Goal: Task Accomplishment & Management: Use online tool/utility

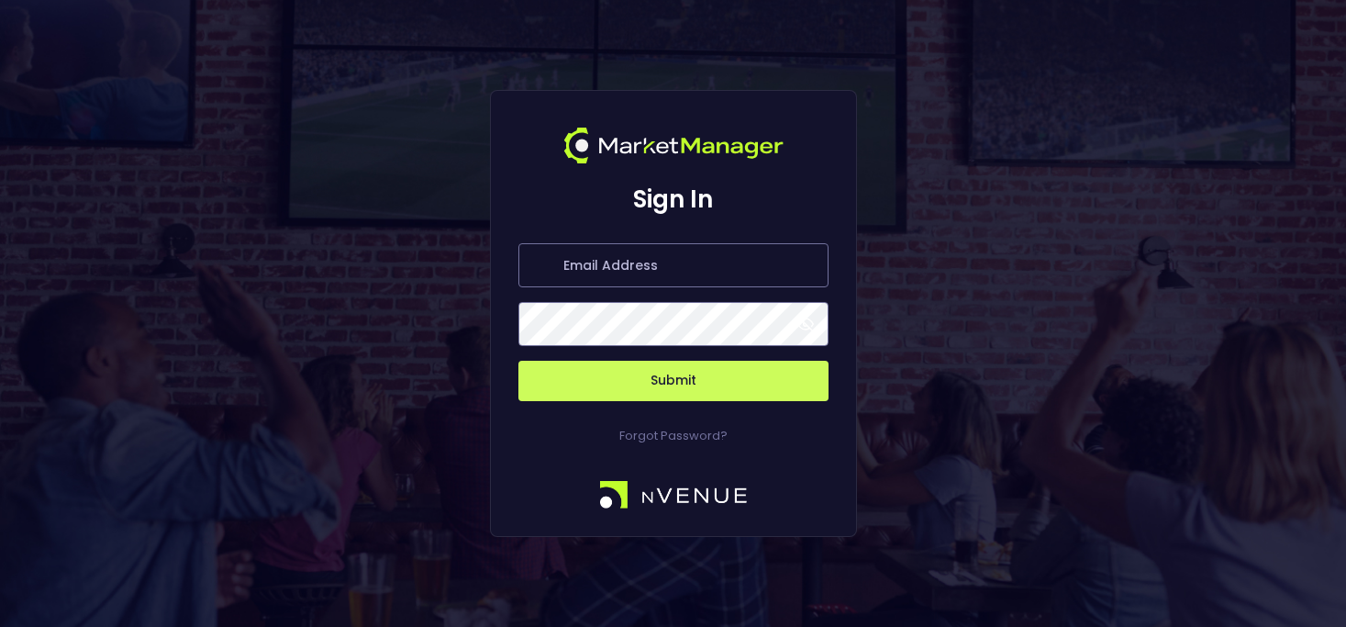
type input "[PERSON_NAME][EMAIL_ADDRESS][DOMAIN_NAME]"
click at [673, 381] on button "Submit" at bounding box center [673, 381] width 310 height 40
click at [625, 383] on button "Submit" at bounding box center [673, 381] width 310 height 40
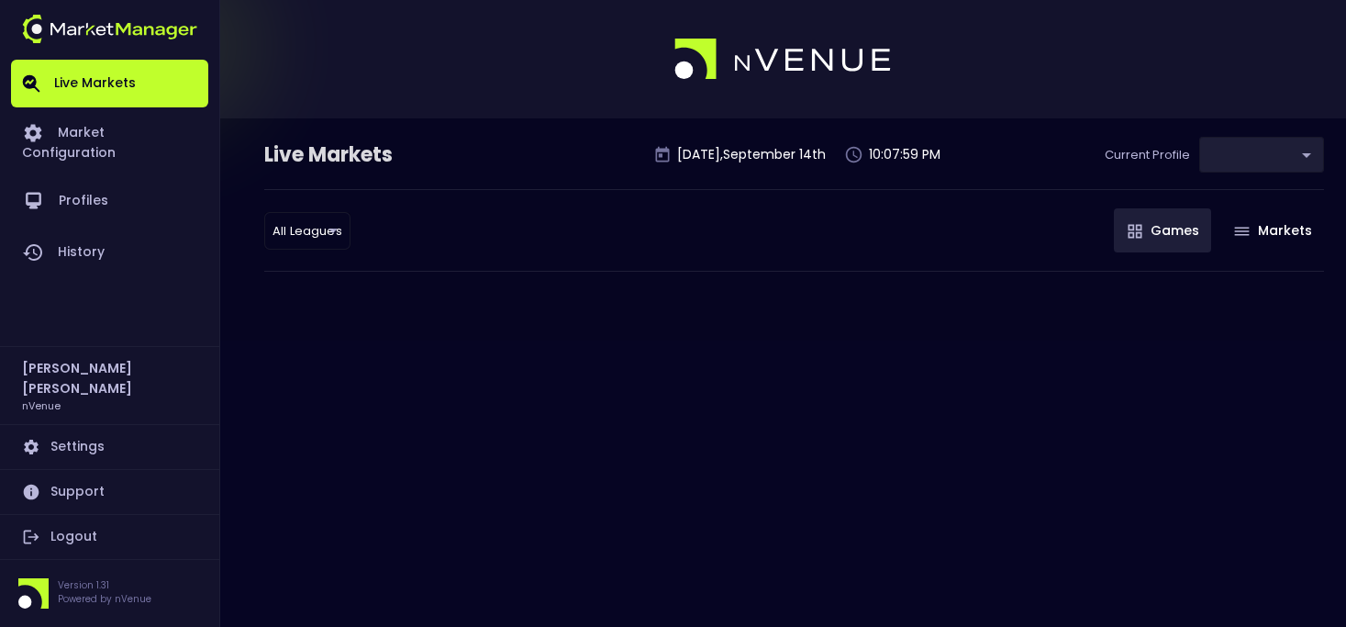
type input "d66ee90f-df8e-430e-a05c-aaf70ad95ad9"
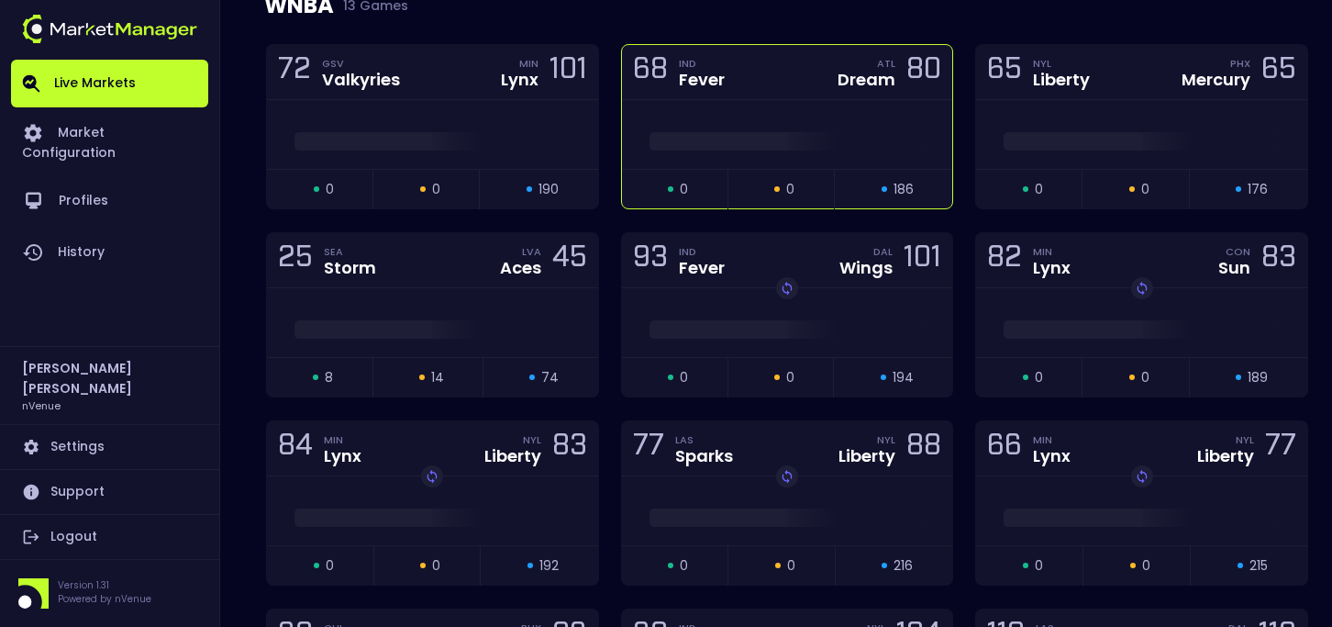
scroll to position [1525, 0]
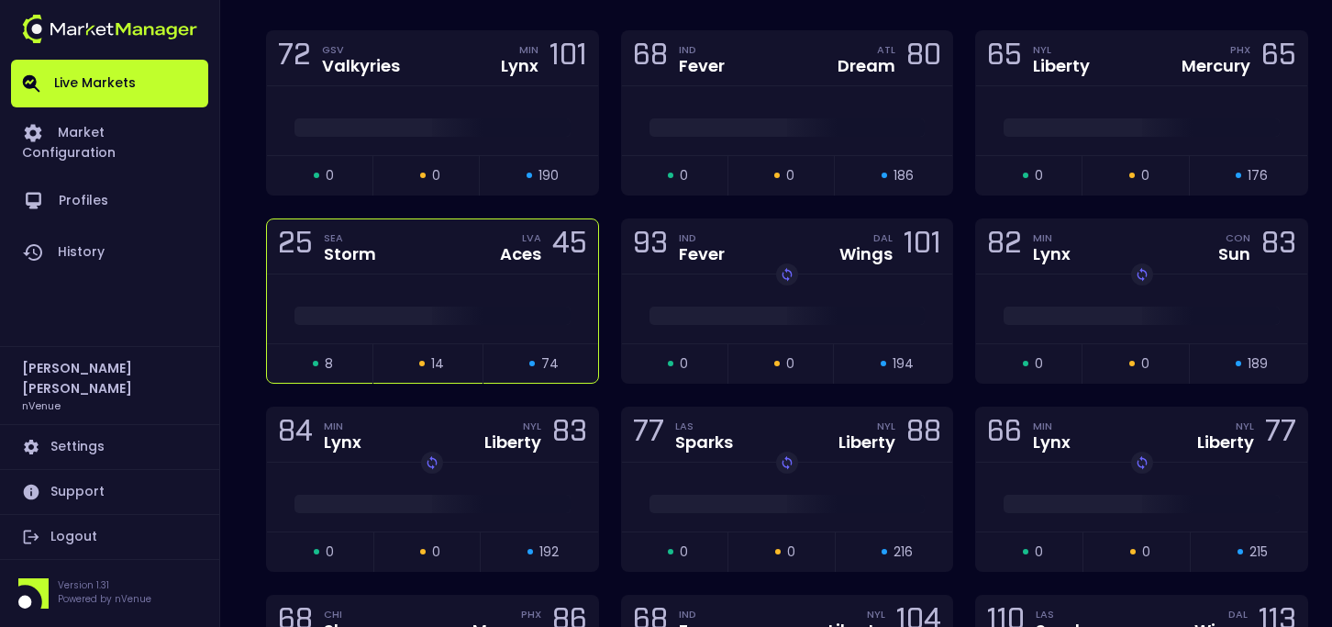
click at [508, 241] on div "LVA Aces" at bounding box center [520, 246] width 41 height 32
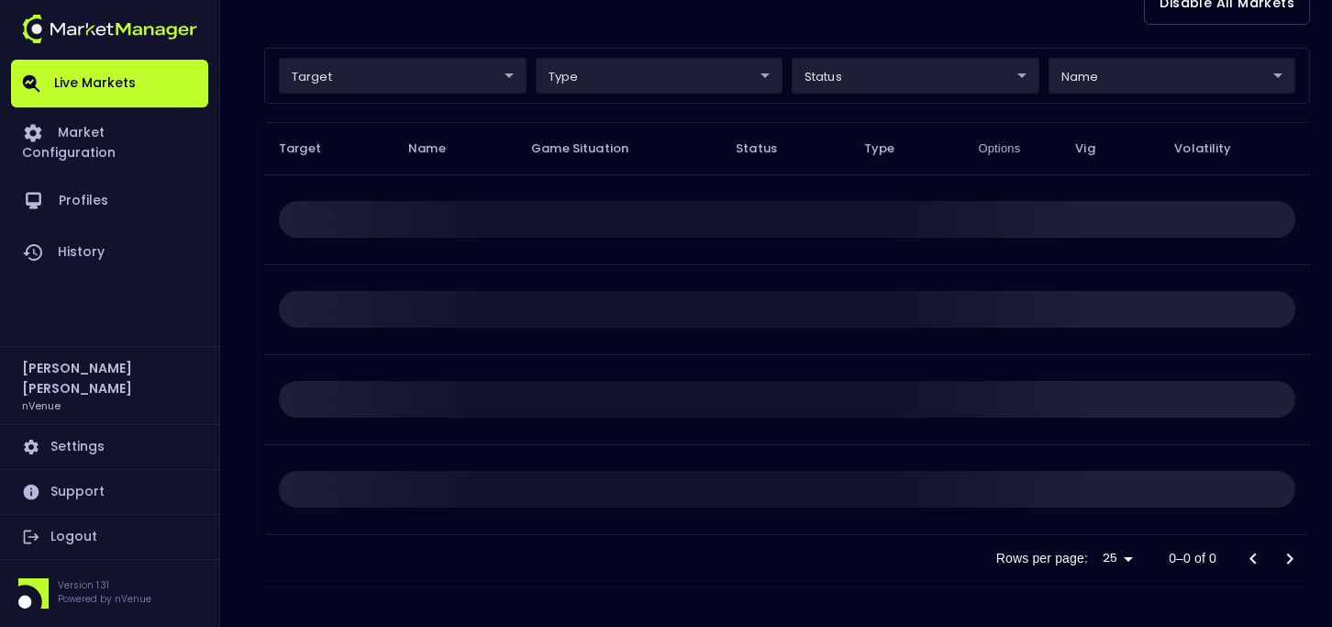
scroll to position [0, 0]
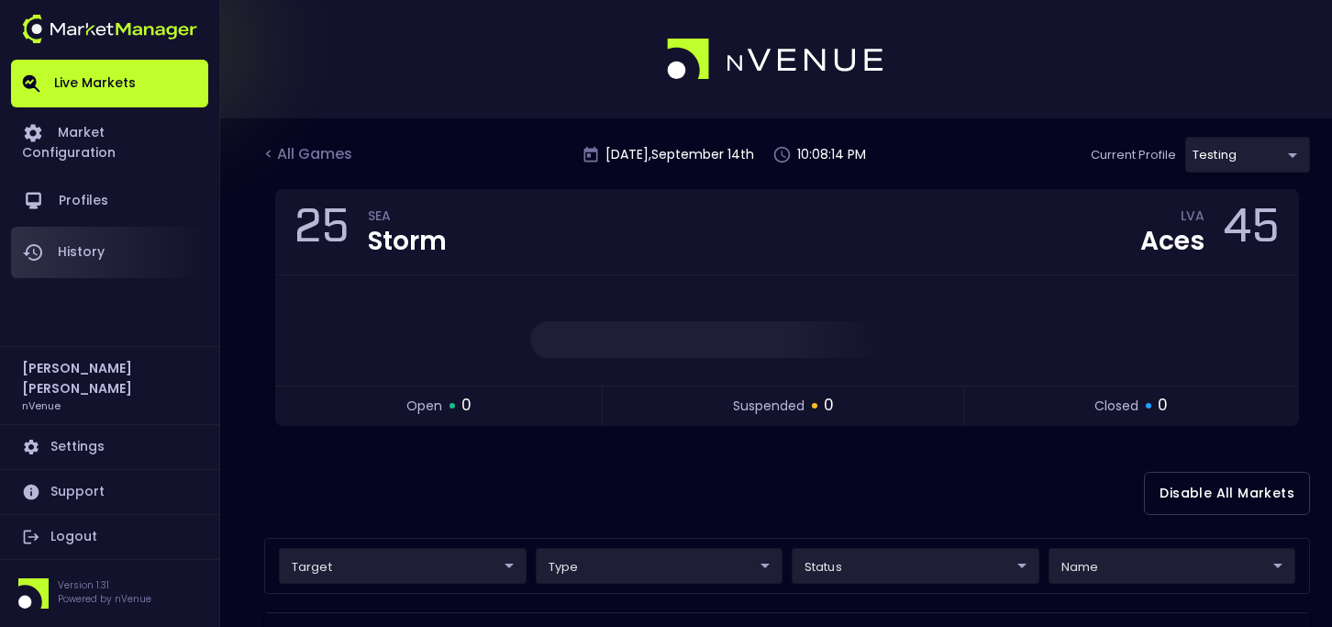
click at [65, 227] on link "History" at bounding box center [109, 252] width 197 height 51
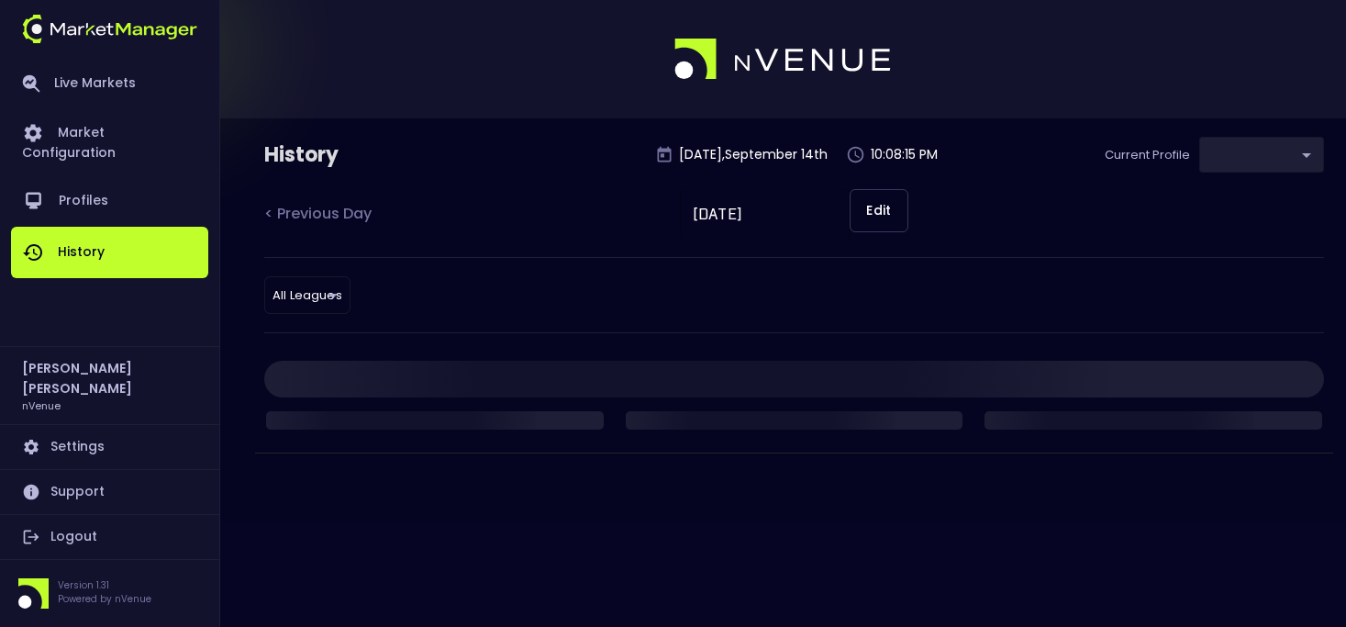
type input "d66ee90f-df8e-430e-a05c-aaf70ad95ad9"
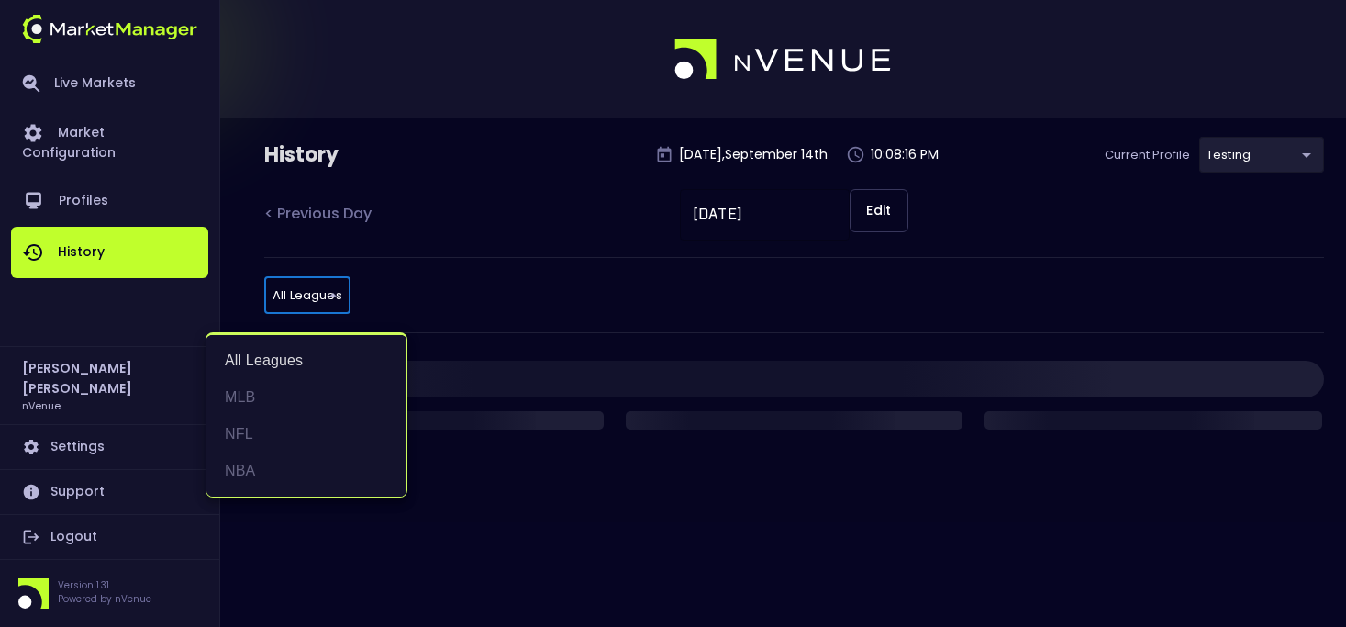
click at [325, 295] on body "Live Markets Market Configuration Profiles History [PERSON_NAME] nVenue Setting…" at bounding box center [673, 313] width 1346 height 627
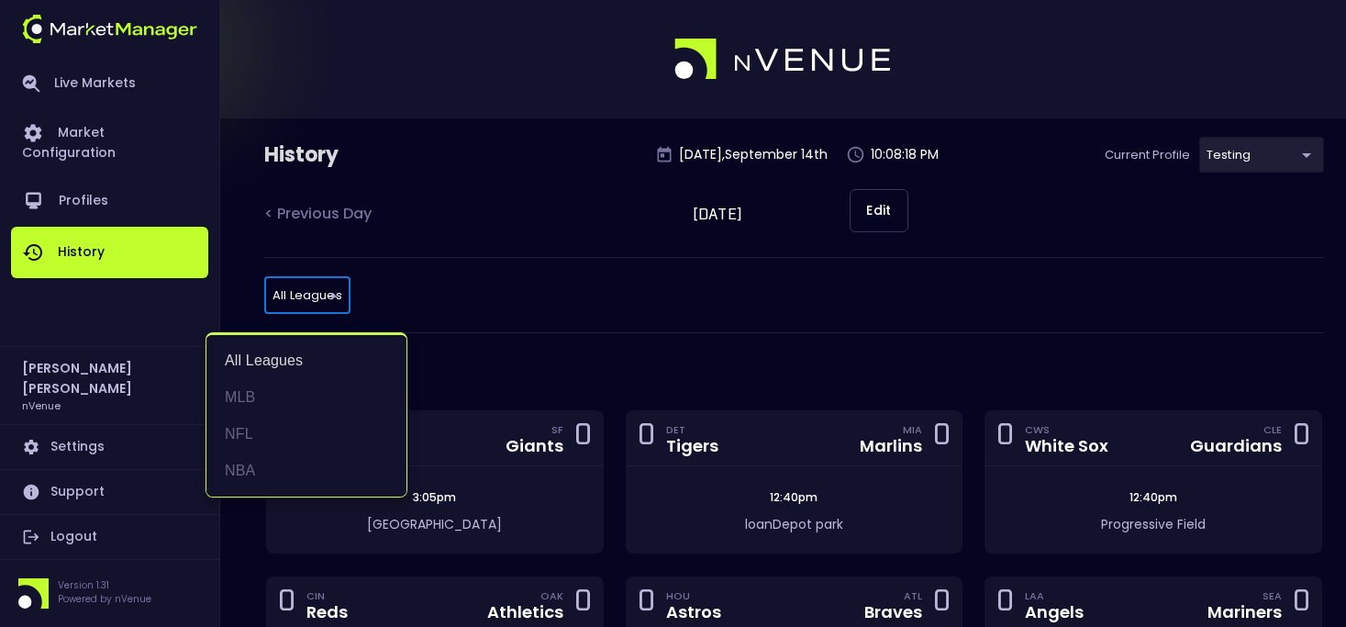
click at [606, 357] on div at bounding box center [673, 313] width 1346 height 627
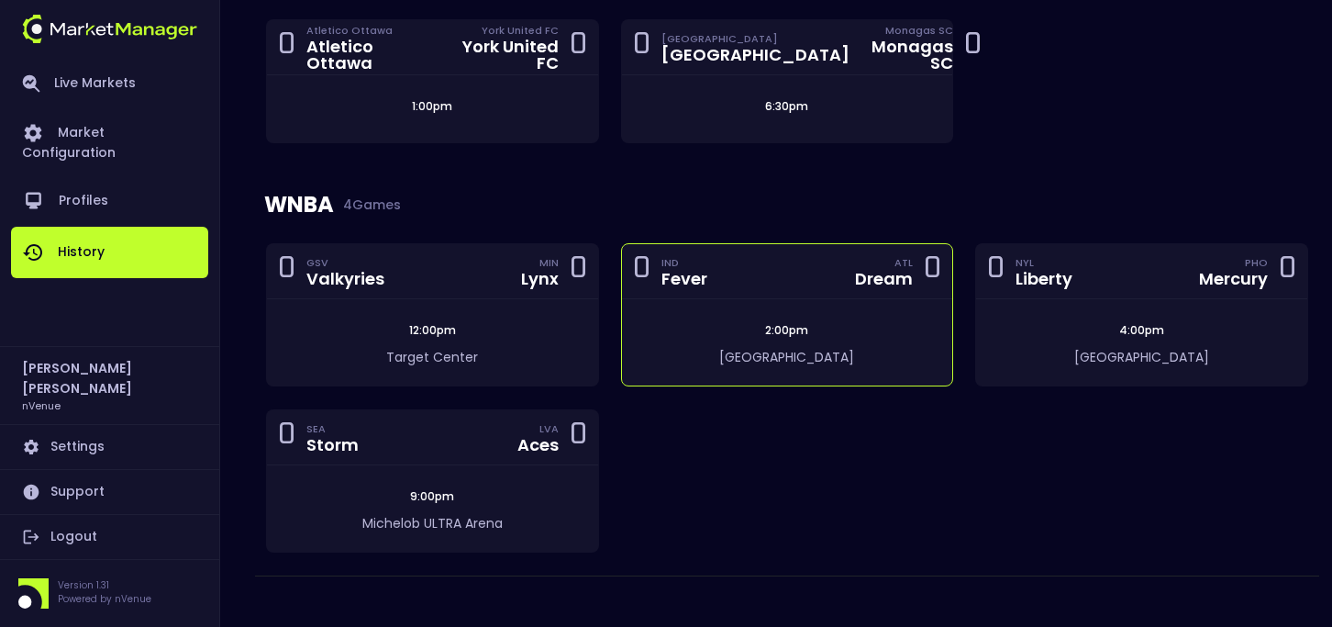
scroll to position [3252, 0]
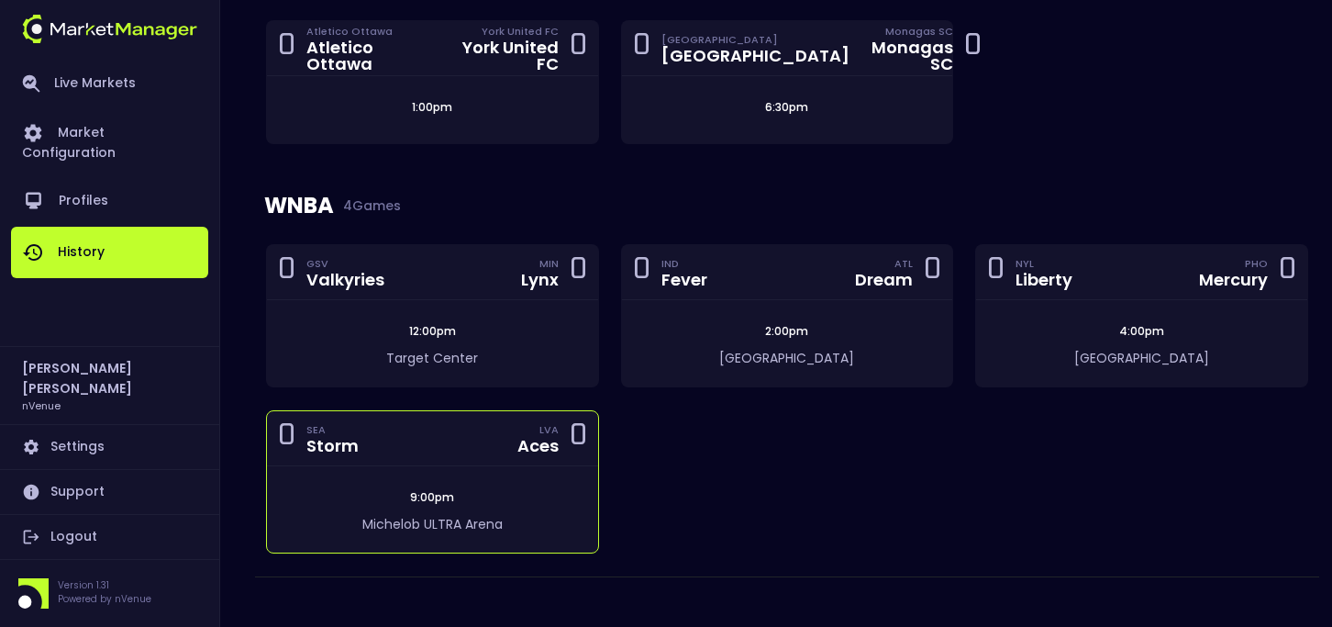
click at [495, 411] on div "0 SEA Storm LVA Aces 0" at bounding box center [432, 438] width 331 height 55
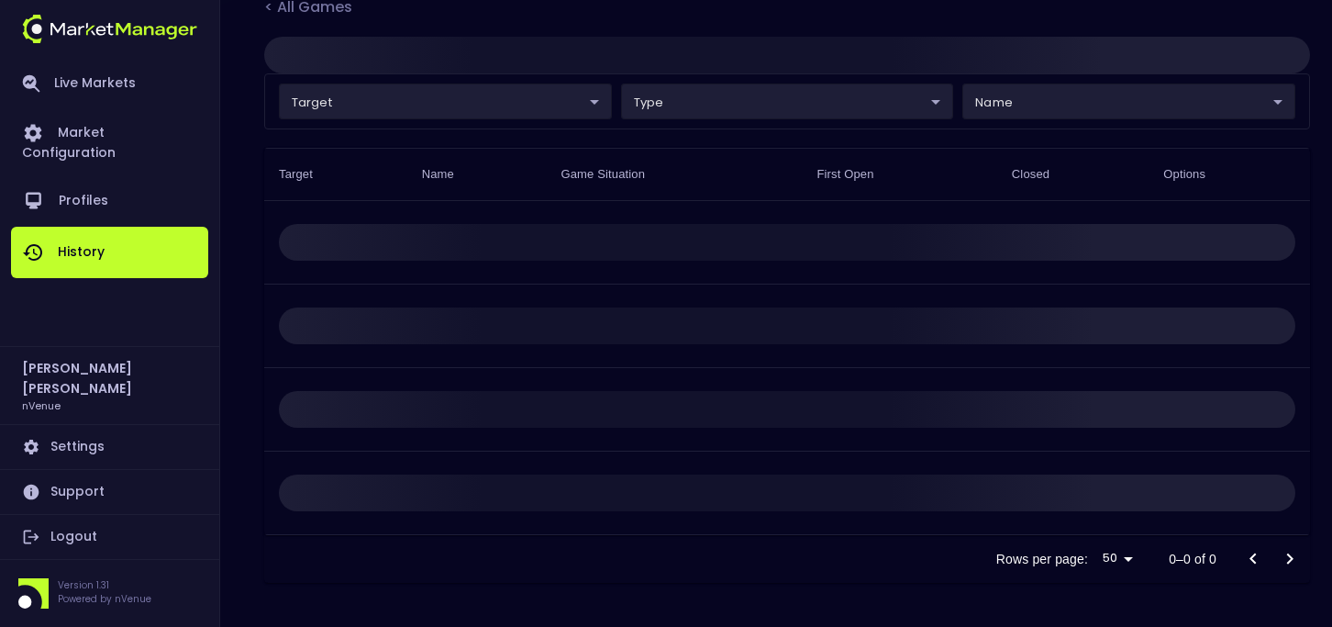
scroll to position [53, 0]
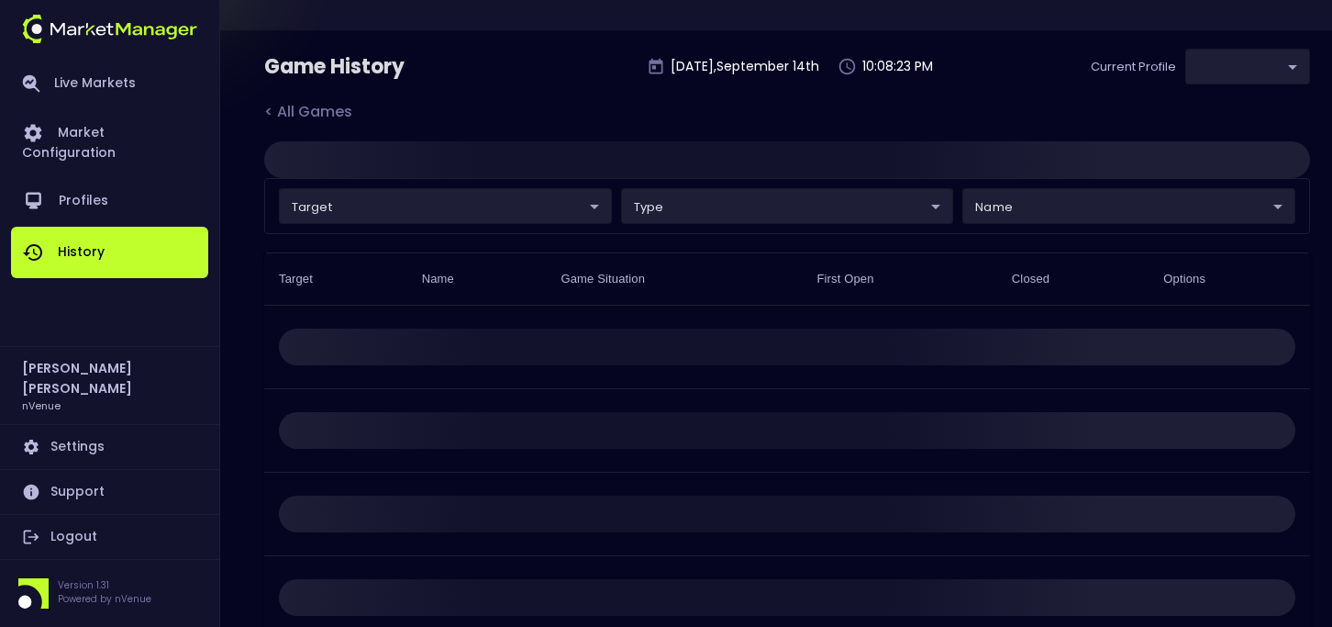
type input "d66ee90f-df8e-430e-a05c-aaf70ad95ad9"
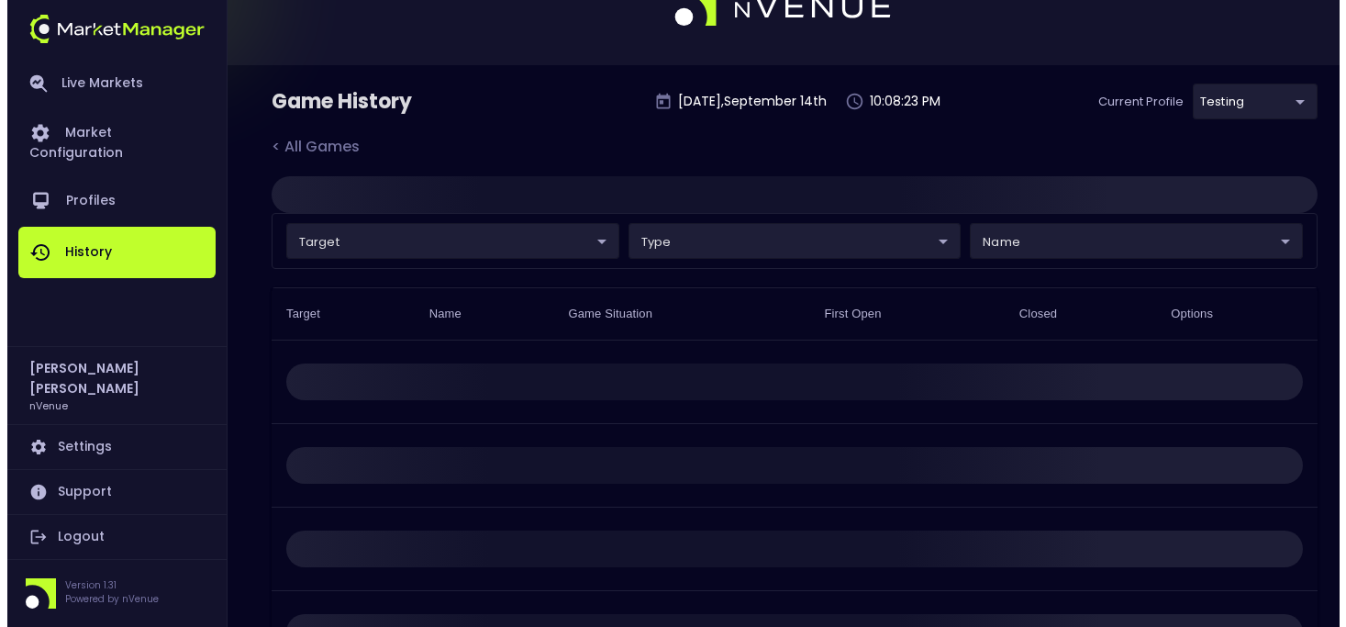
scroll to position [0, 0]
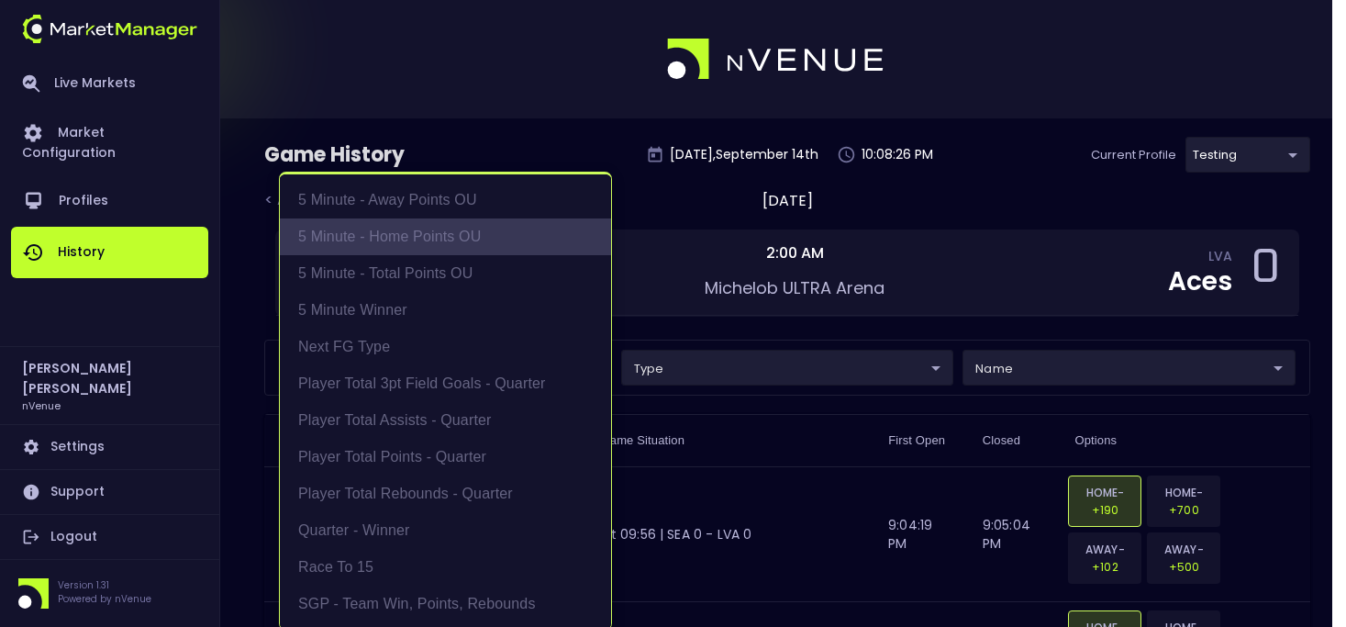
click at [473, 237] on li "5 Minute - Home Points OU" at bounding box center [445, 236] width 331 height 37
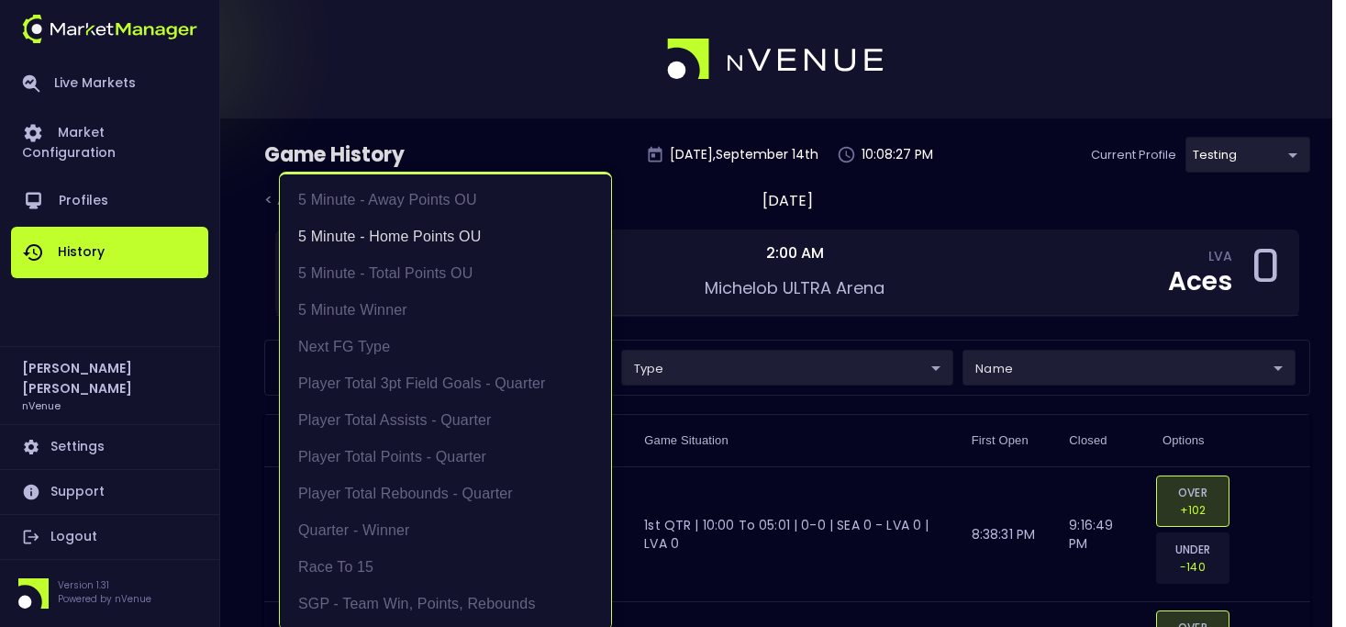
click at [774, 382] on div at bounding box center [673, 313] width 1346 height 627
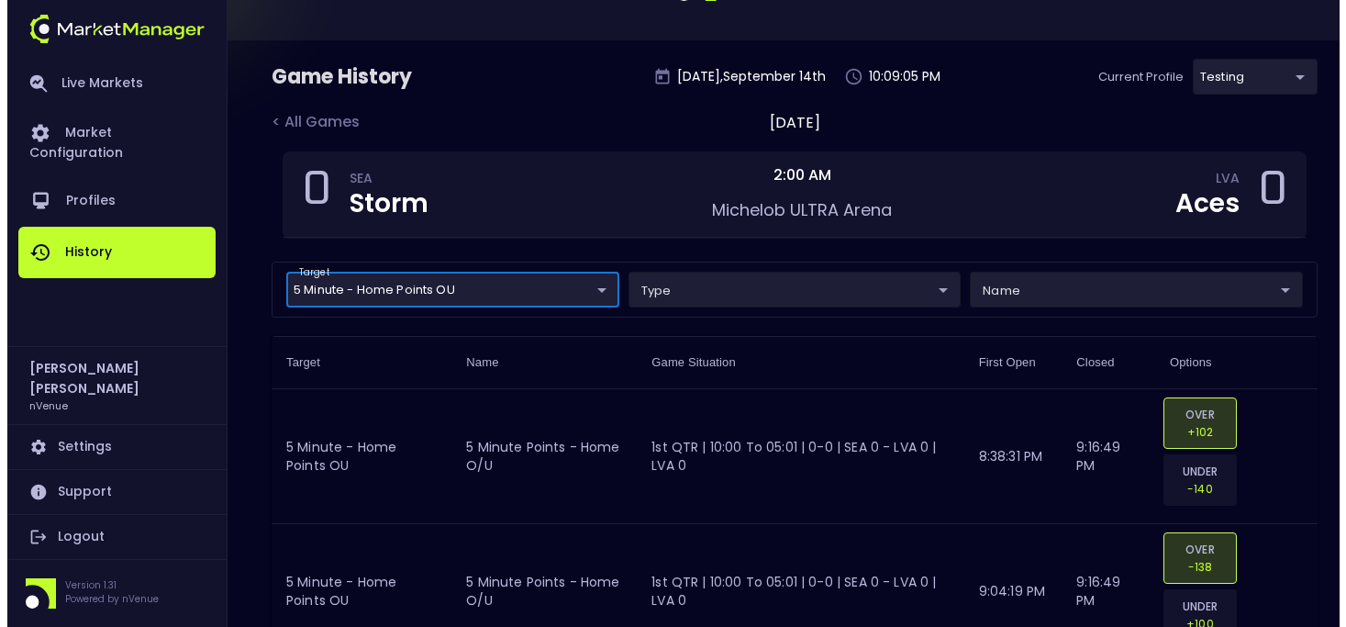
scroll to position [78, 0]
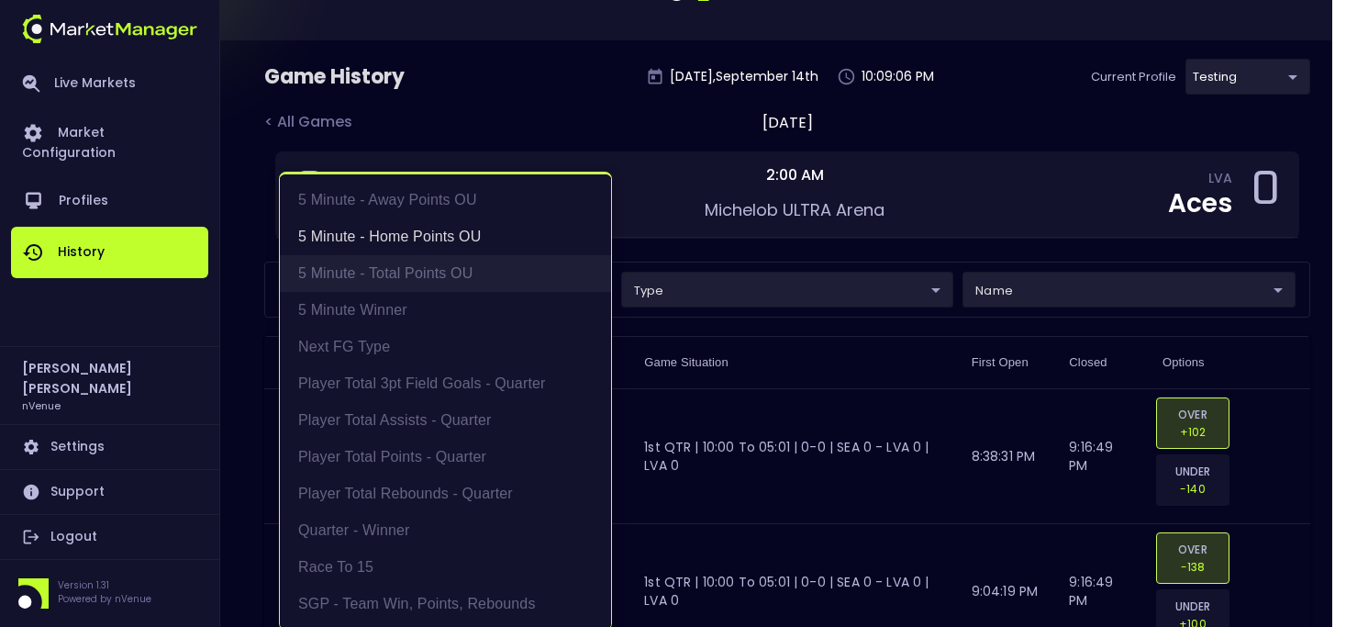
click at [431, 275] on li "5 Minute - Total Points OU" at bounding box center [445, 273] width 331 height 37
type input "5 Minute - Home Points OU,5 Minute - Total Points OU"
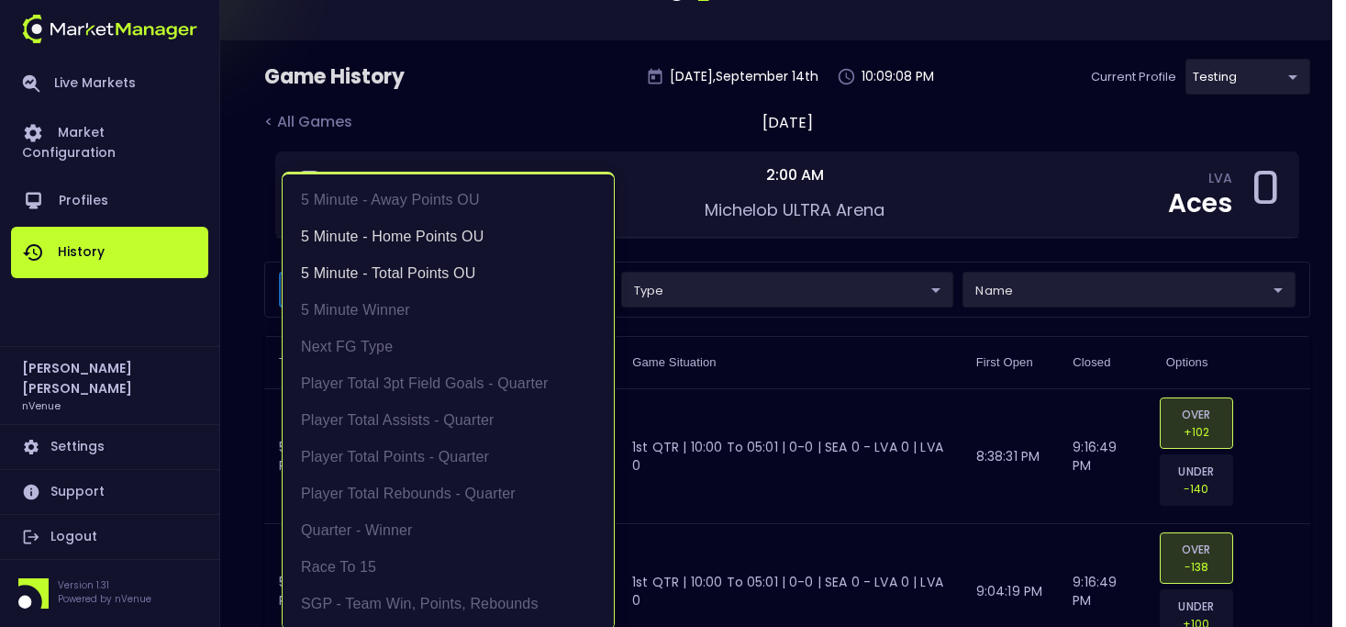
click at [788, 253] on div at bounding box center [673, 313] width 1346 height 627
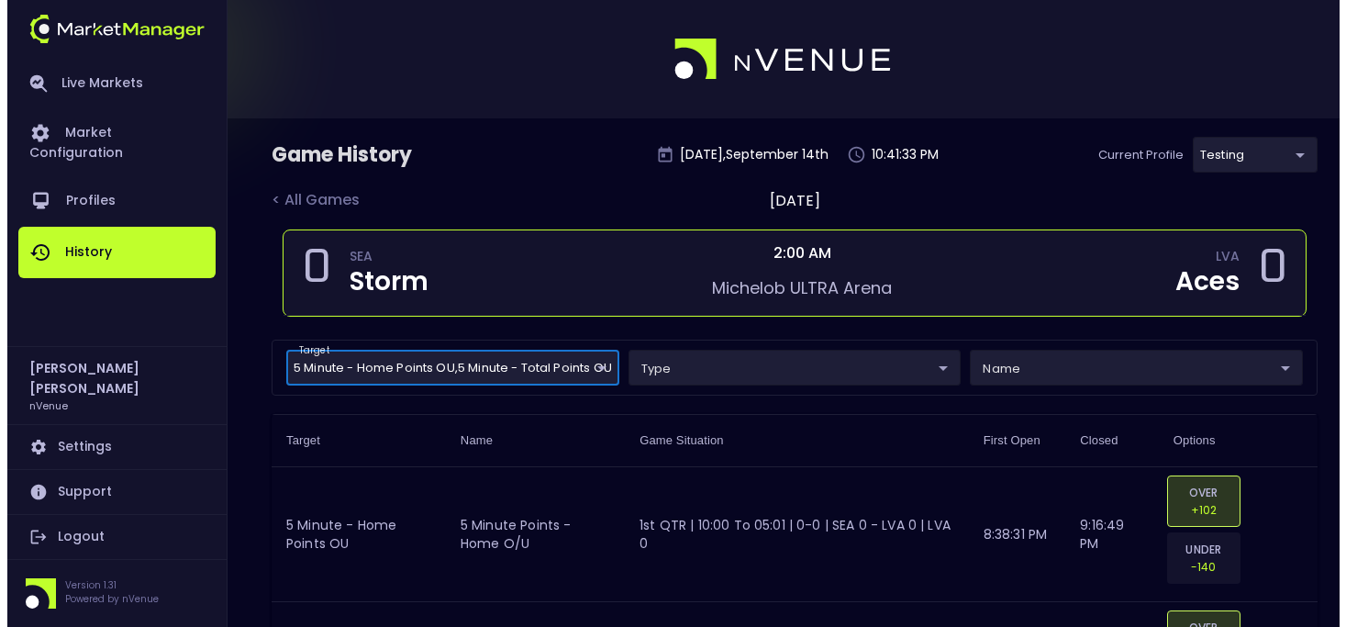
scroll to position [27, 0]
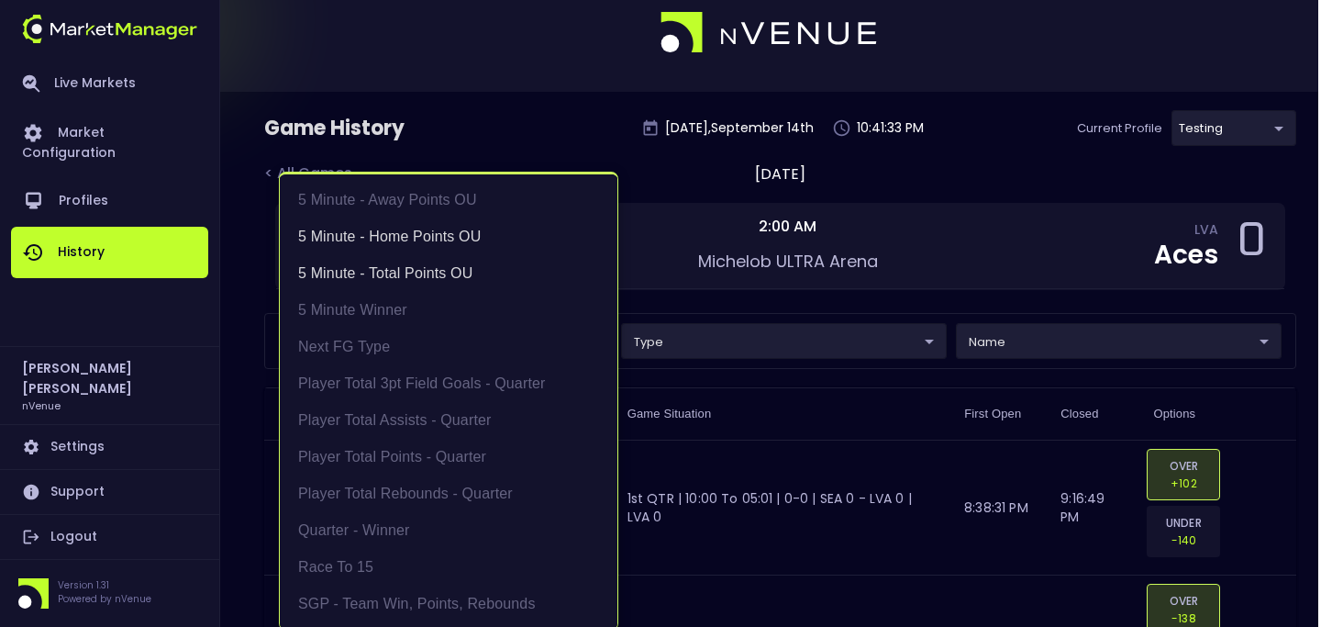
click at [1025, 271] on div at bounding box center [673, 313] width 1346 height 627
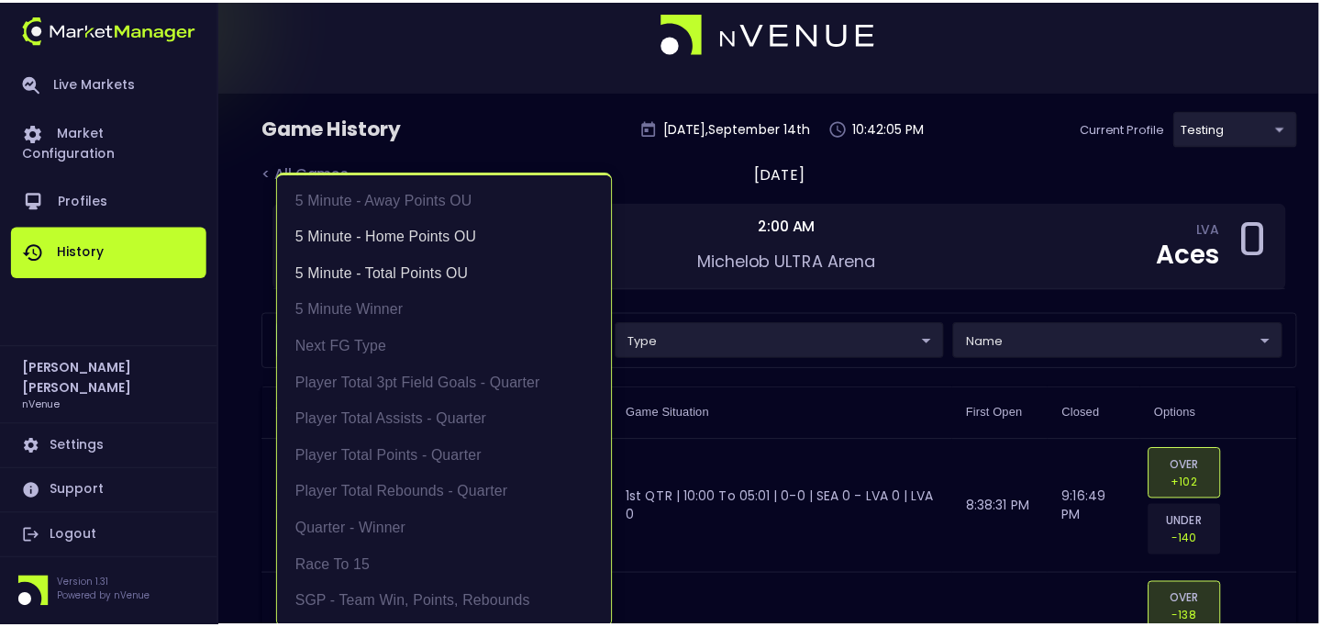
scroll to position [4, 0]
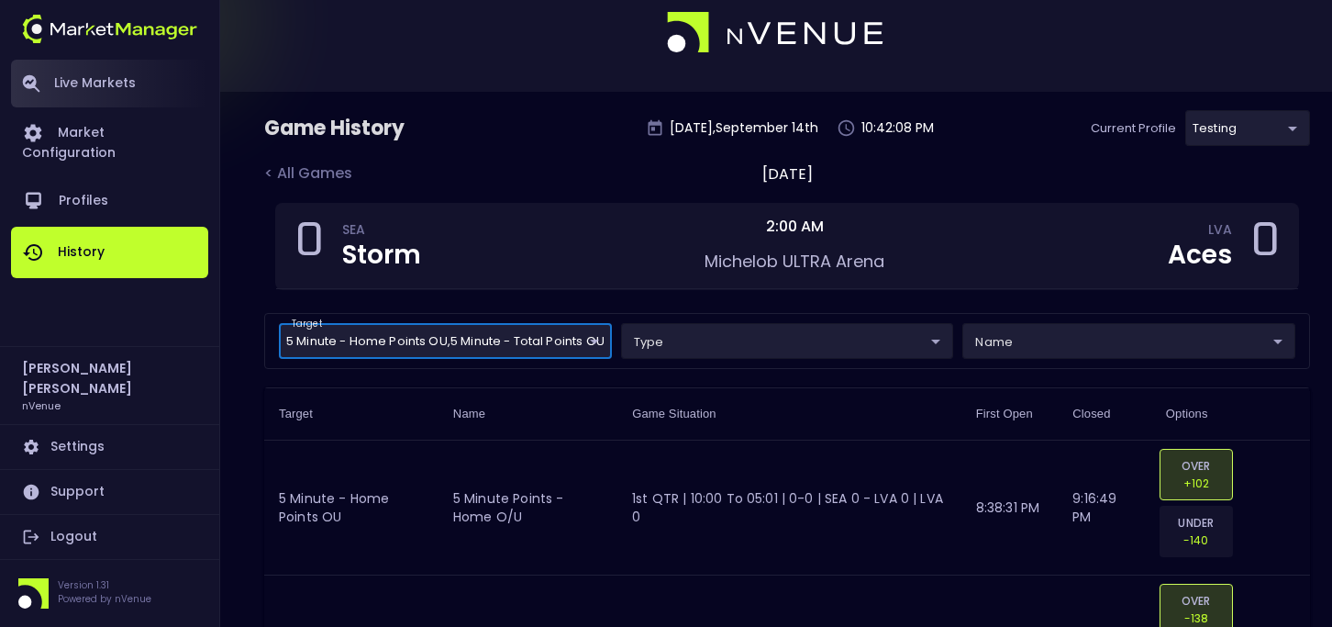
click at [70, 77] on link "Live Markets" at bounding box center [109, 84] width 197 height 48
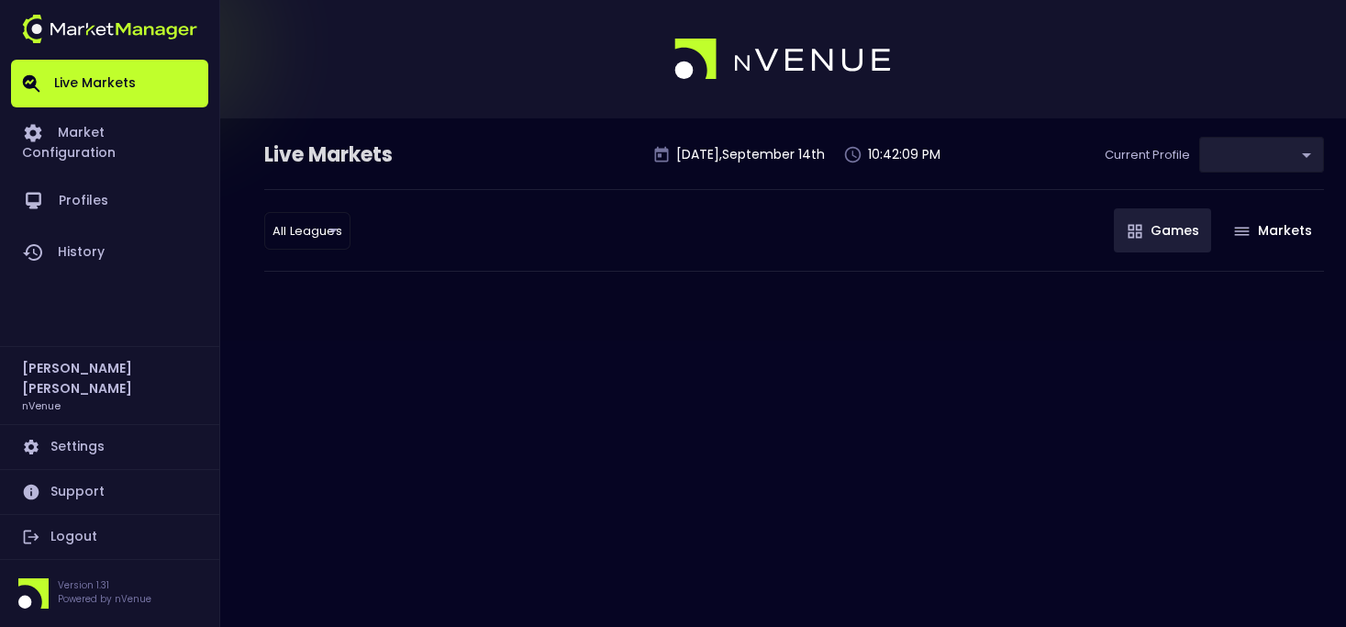
type input "d66ee90f-df8e-430e-a05c-aaf70ad95ad9"
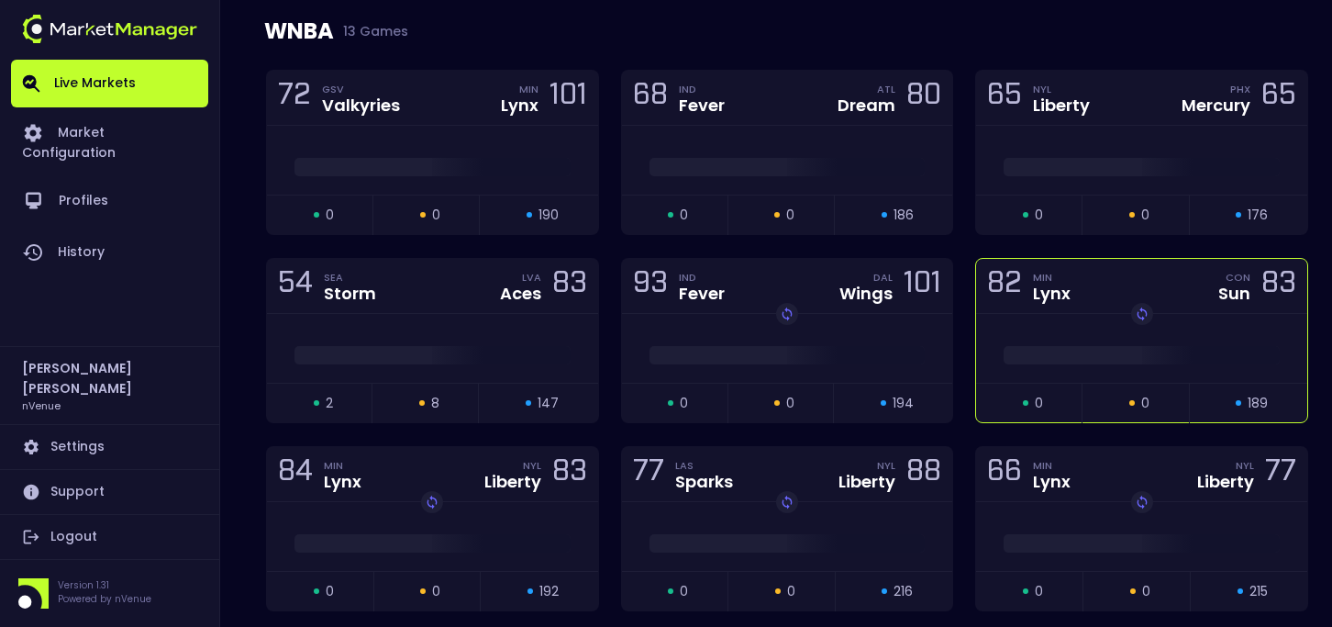
scroll to position [1542, 0]
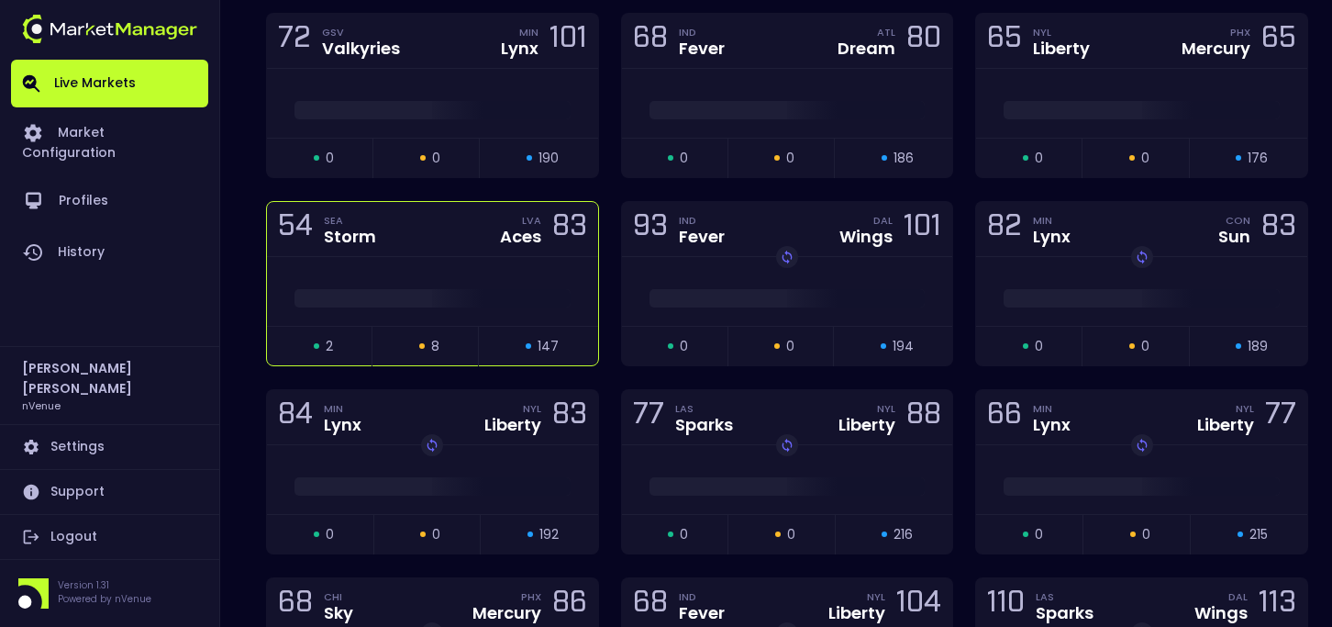
click at [519, 260] on div at bounding box center [432, 291] width 331 height 69
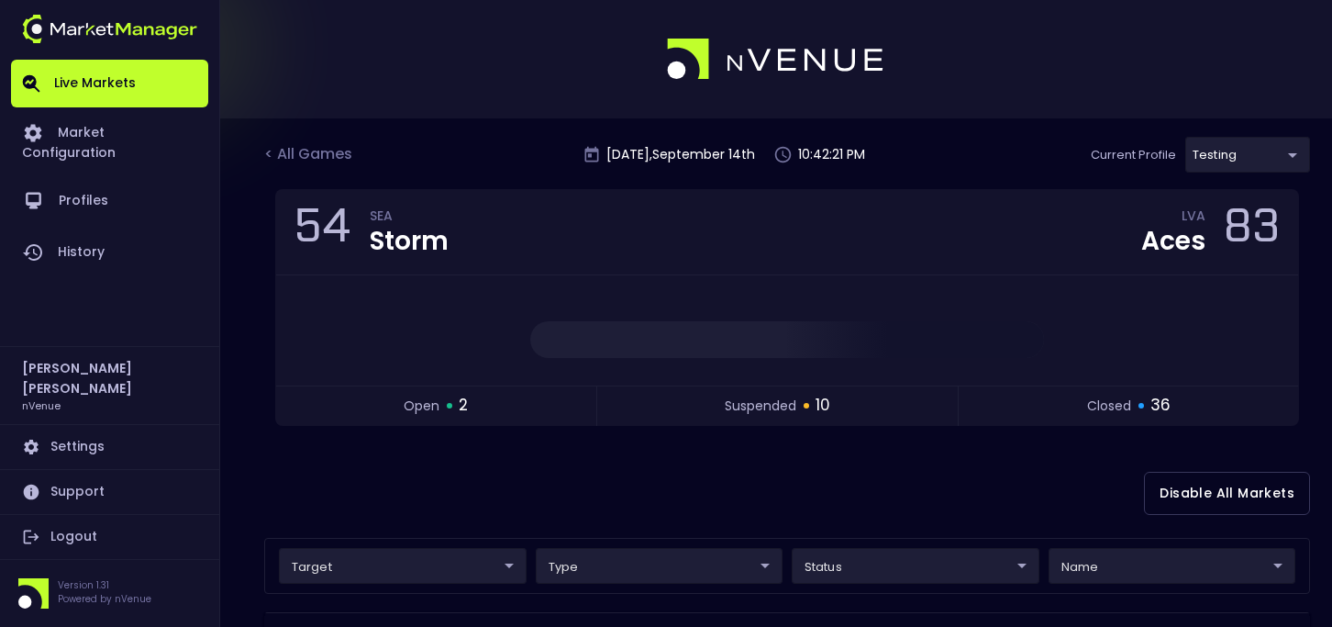
scroll to position [0, 0]
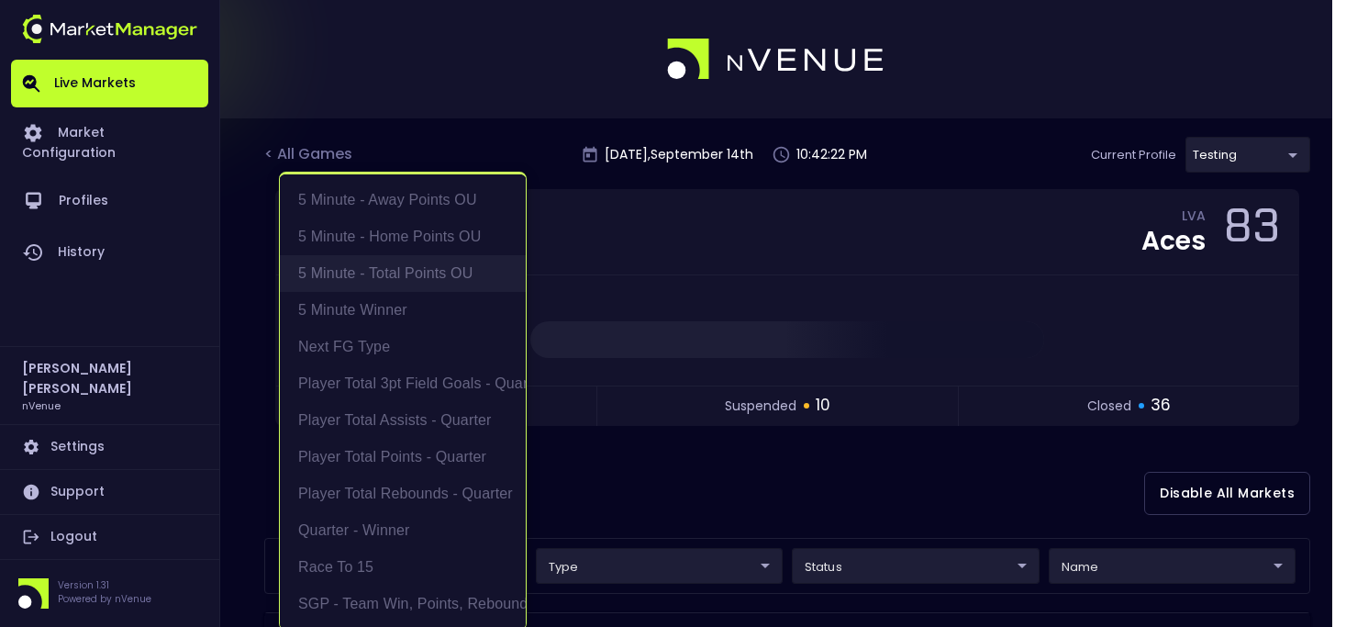
click at [412, 283] on li "5 Minute - Total Points OU" at bounding box center [403, 273] width 246 height 37
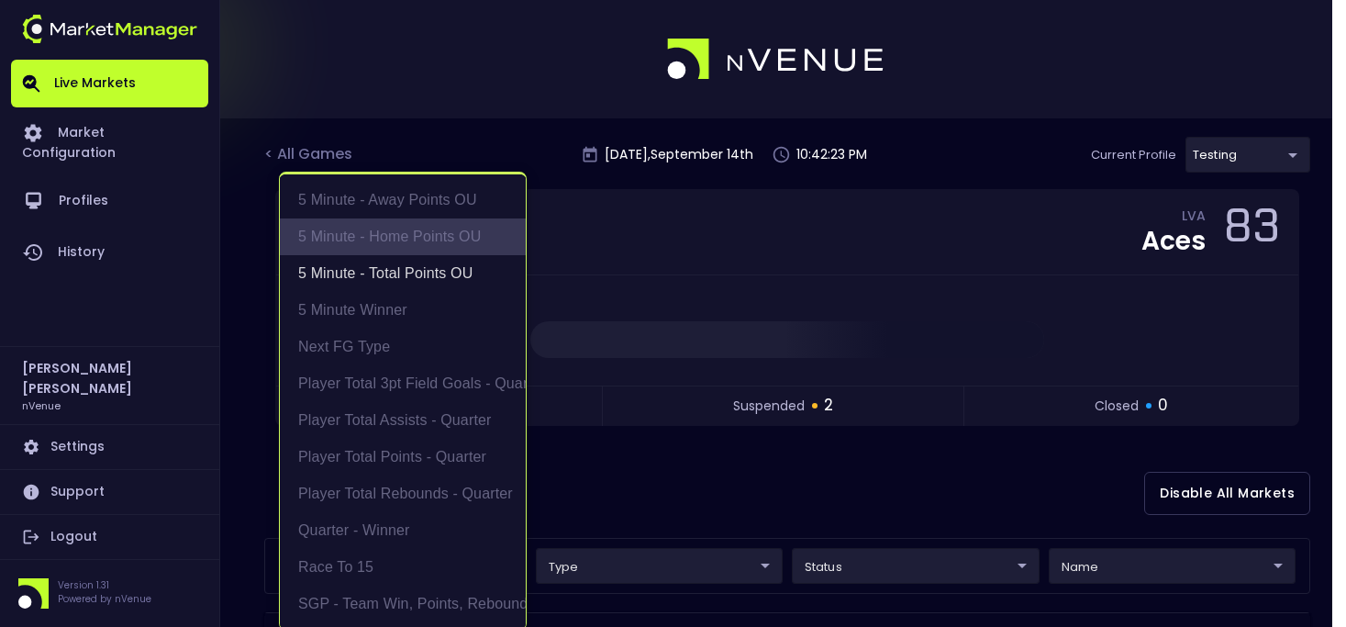
click at [405, 237] on li "5 Minute - Home Points OU" at bounding box center [403, 236] width 246 height 37
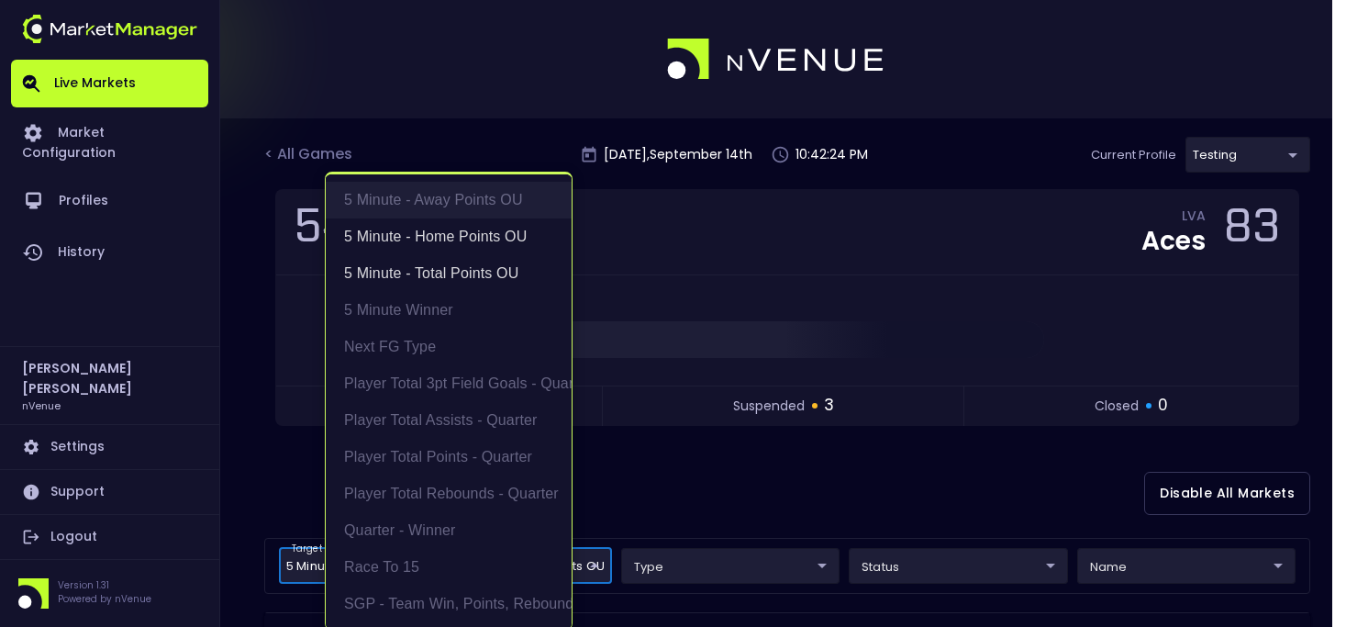
click at [405, 202] on li "5 Minute - Away Points OU" at bounding box center [449, 200] width 246 height 37
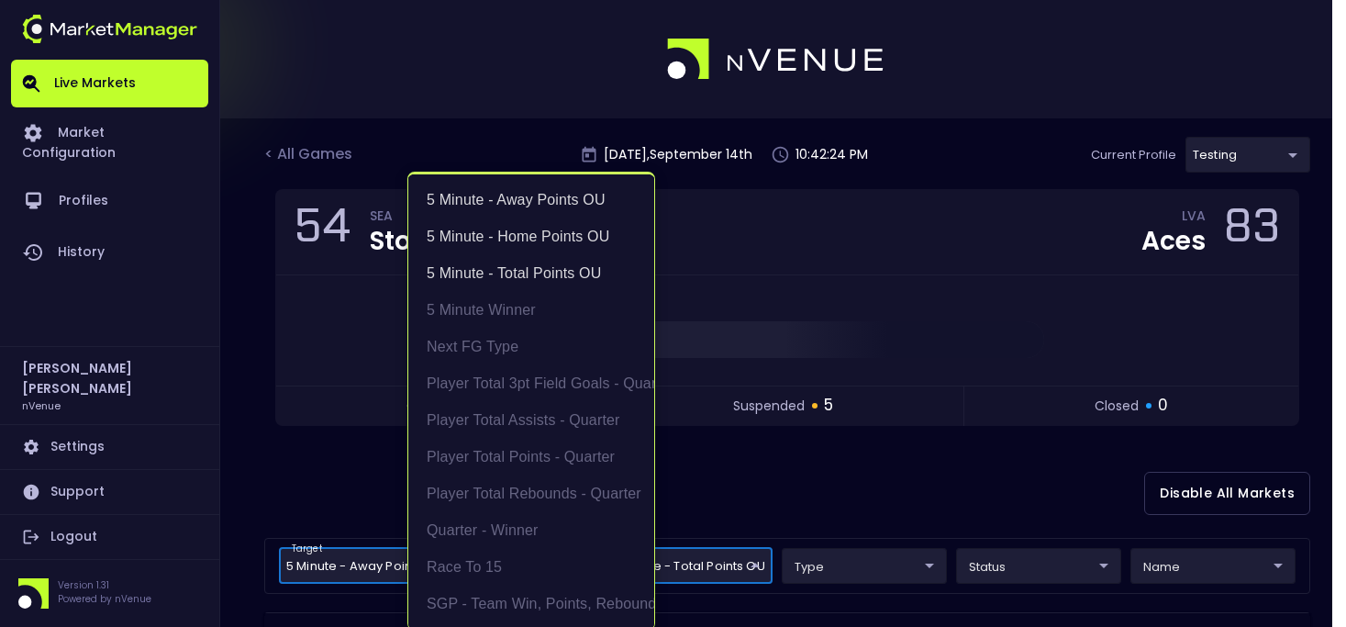
click at [262, 304] on div at bounding box center [673, 313] width 1346 height 627
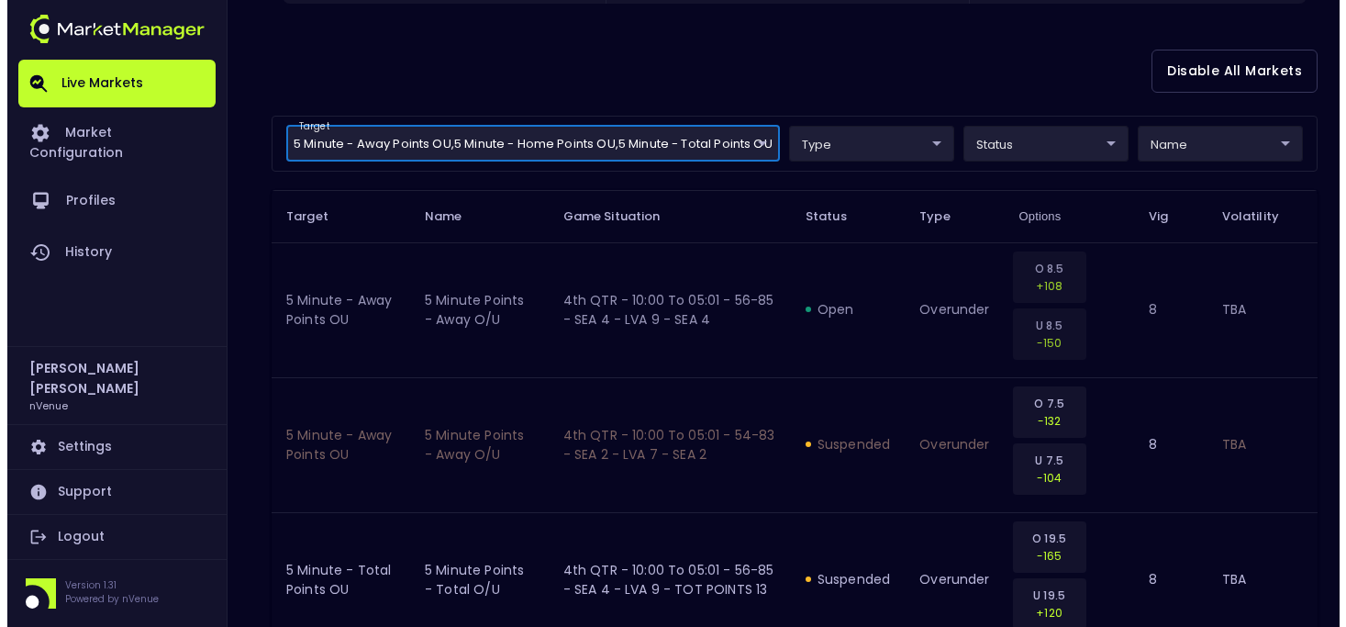
scroll to position [443, 0]
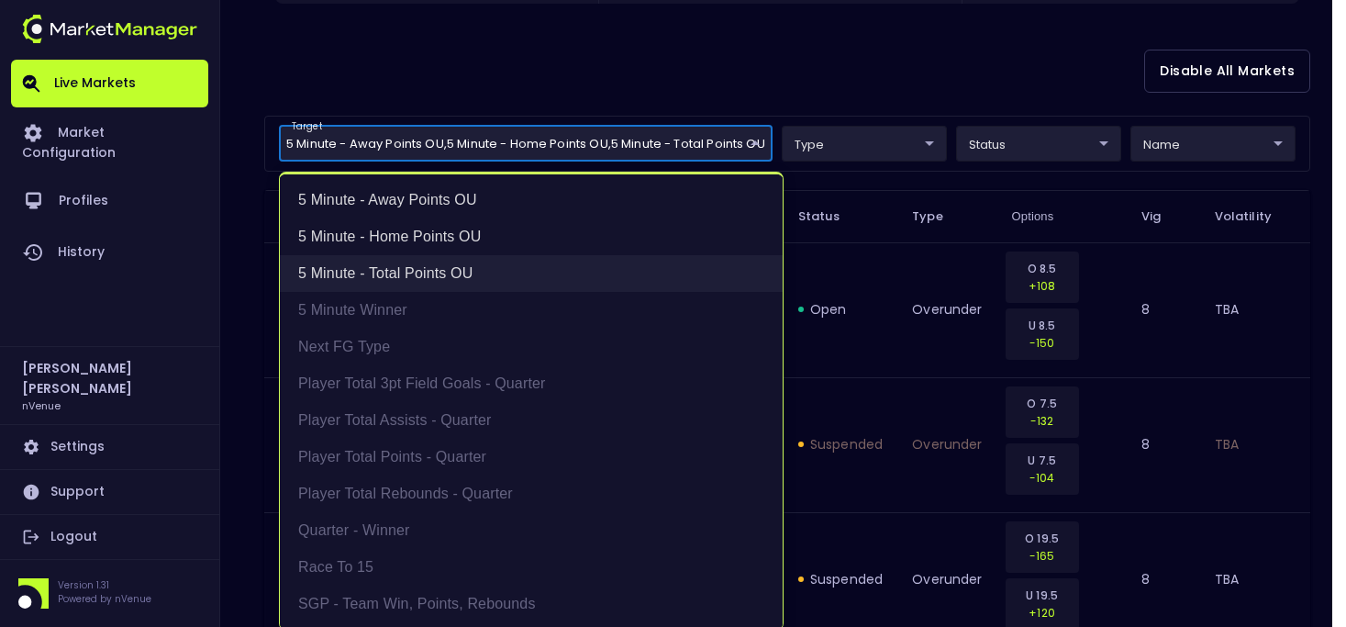
click at [585, 284] on li "5 Minute - Total Points OU" at bounding box center [531, 273] width 503 height 37
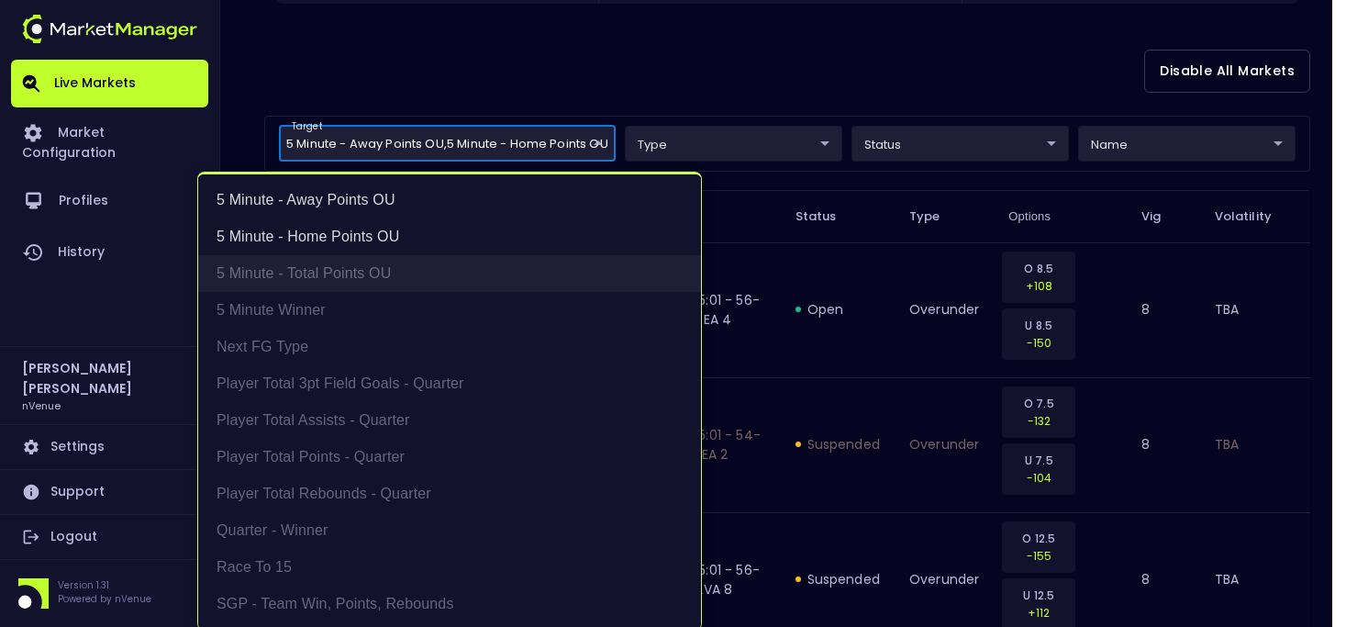
click at [585, 284] on li "5 Minute - Total Points OU" at bounding box center [449, 273] width 503 height 37
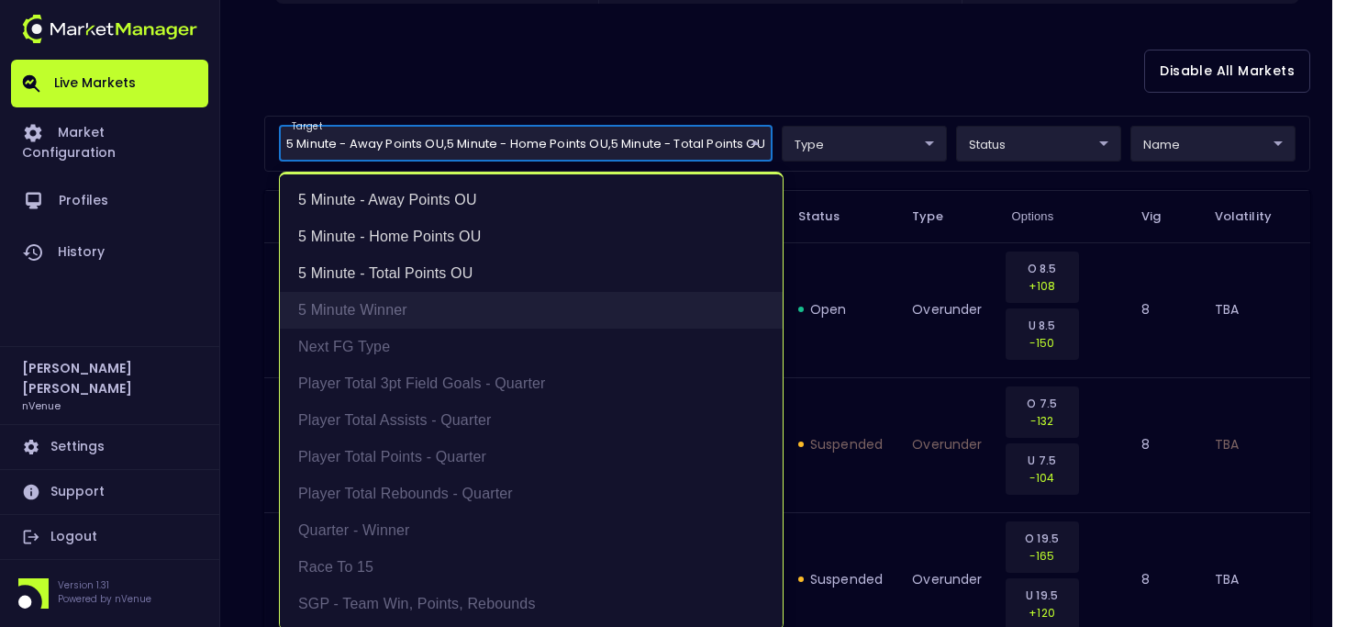
click at [566, 306] on li "5 Minute Winner" at bounding box center [531, 310] width 503 height 37
type input "5 Minute - Home Points OU,5 Minute - Away Points OU,5 Minute - Total Points OU,…"
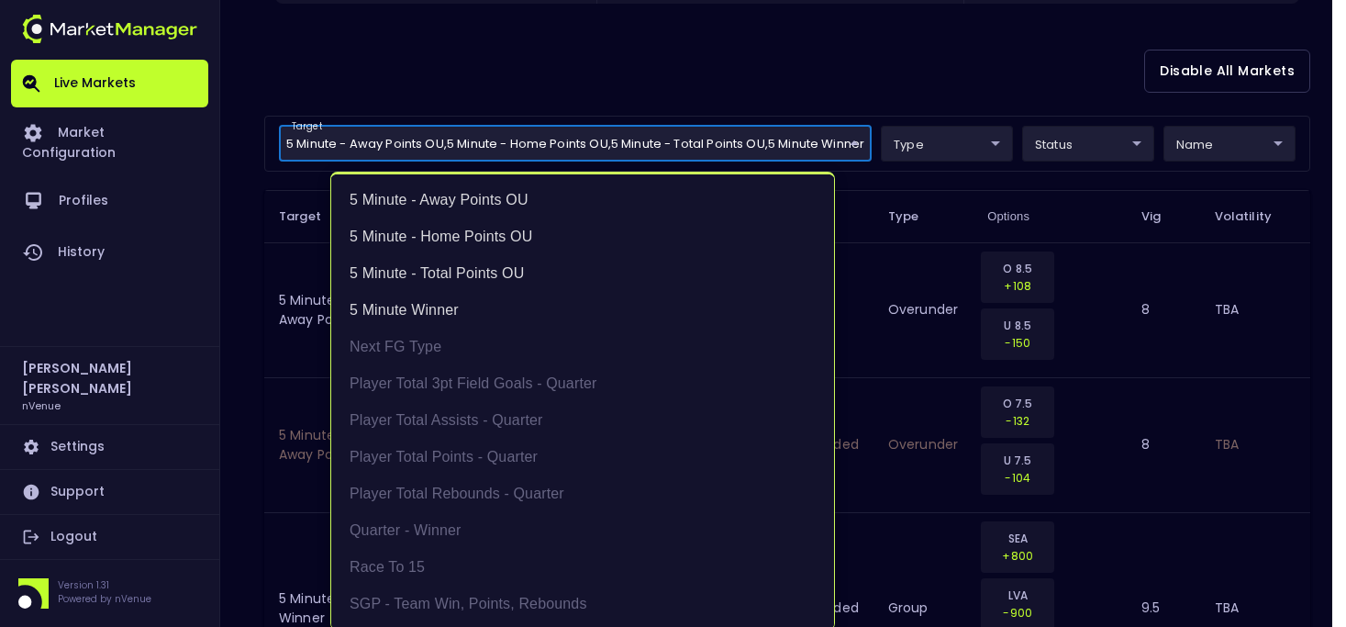
click at [605, 98] on div at bounding box center [673, 313] width 1346 height 627
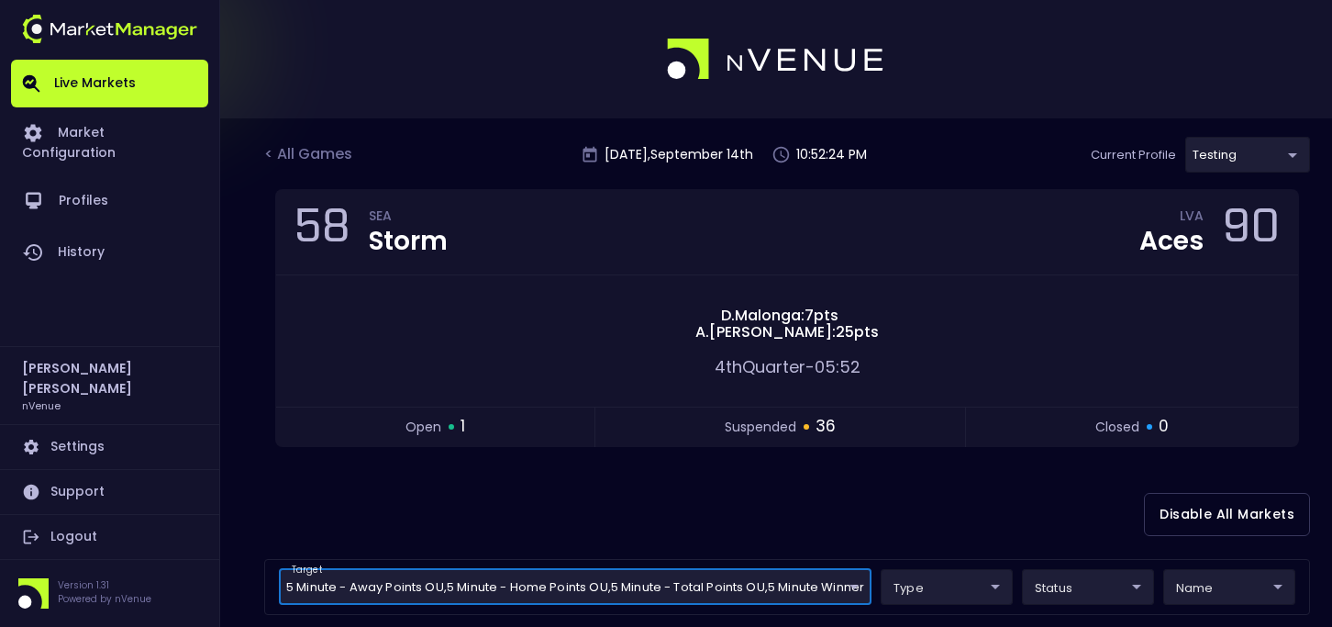
scroll to position [0, 0]
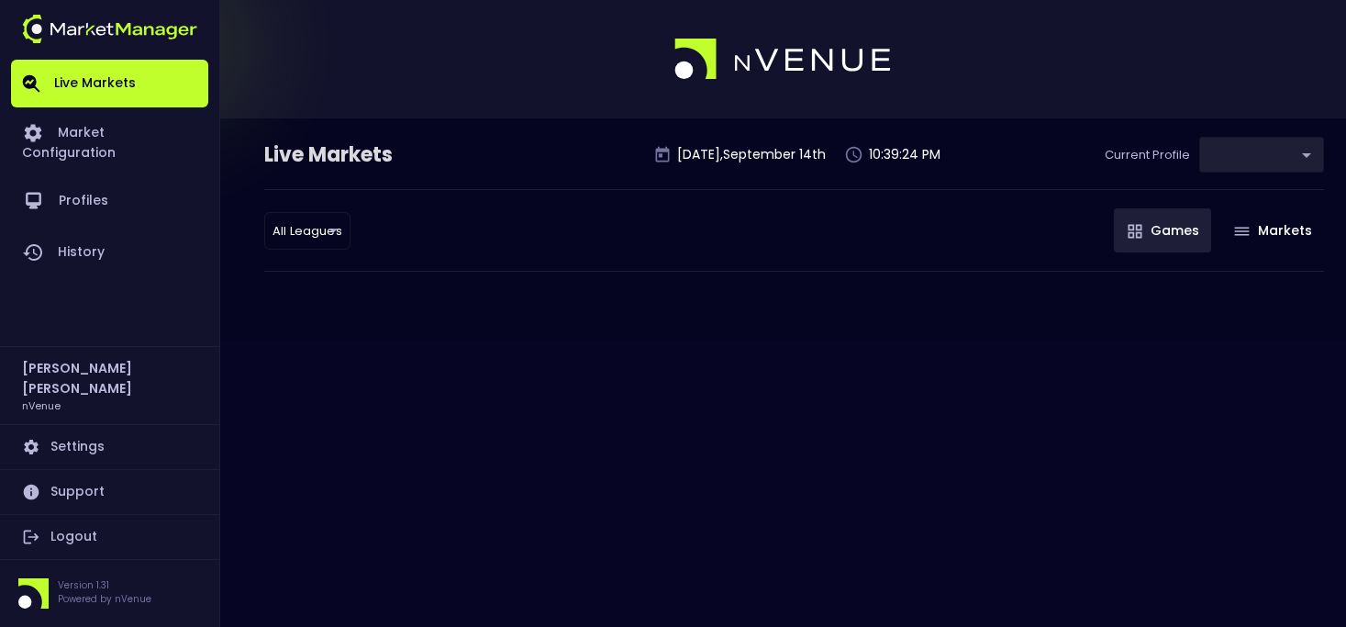
type input "d66ee90f-df8e-430e-a05c-aaf70ad95ad9"
click at [1027, 265] on div "All Leagues all leagues ​ Games Markets" at bounding box center [794, 230] width 1060 height 83
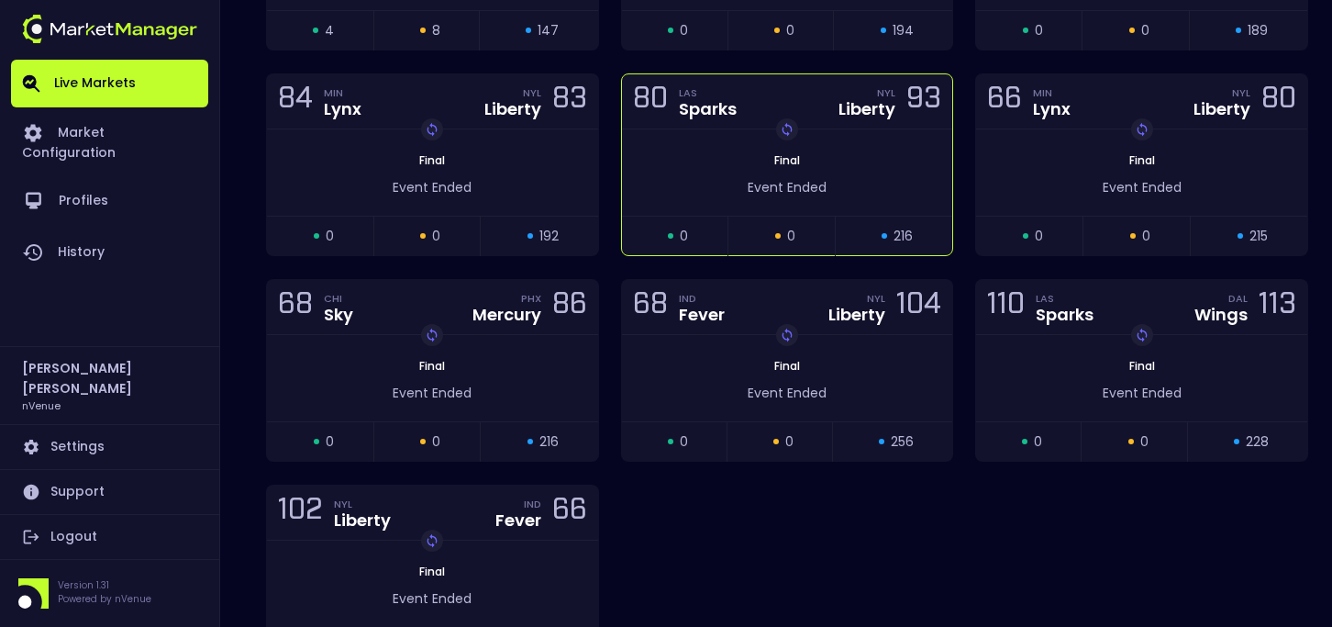
scroll to position [1908, 0]
